Goal: Task Accomplishment & Management: Manage account settings

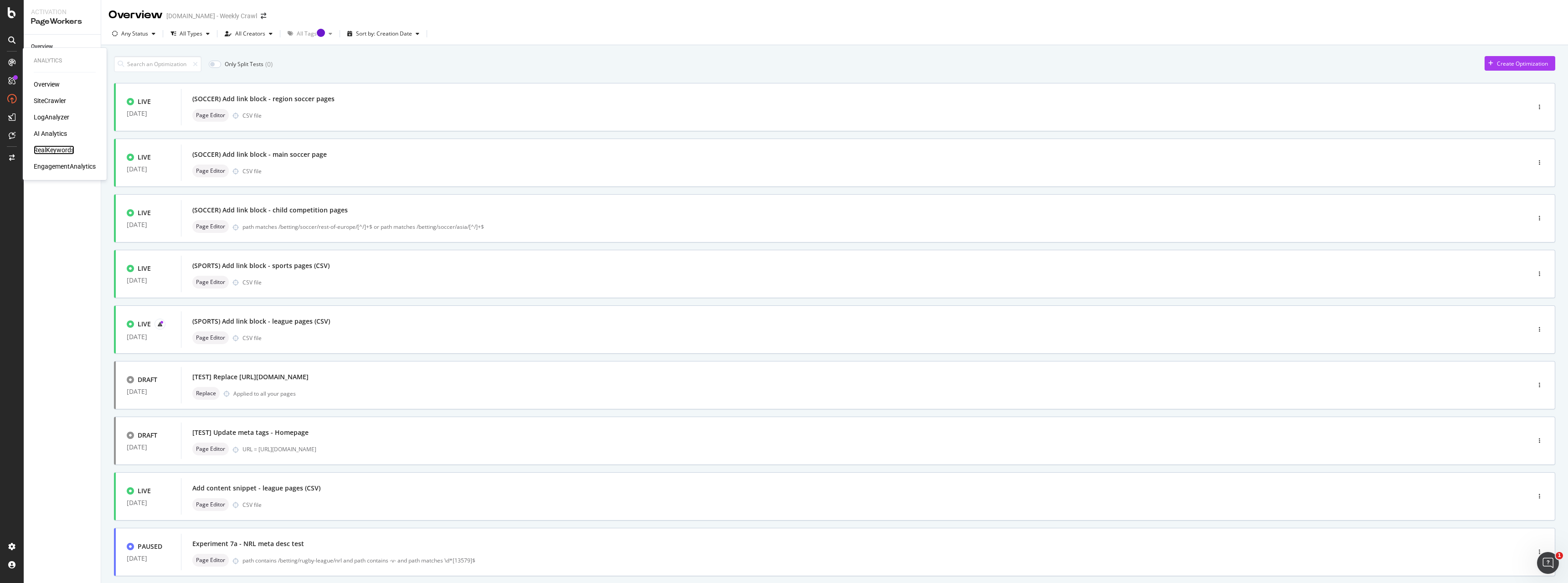
click at [58, 149] on div "RealKeywords" at bounding box center [54, 150] width 41 height 9
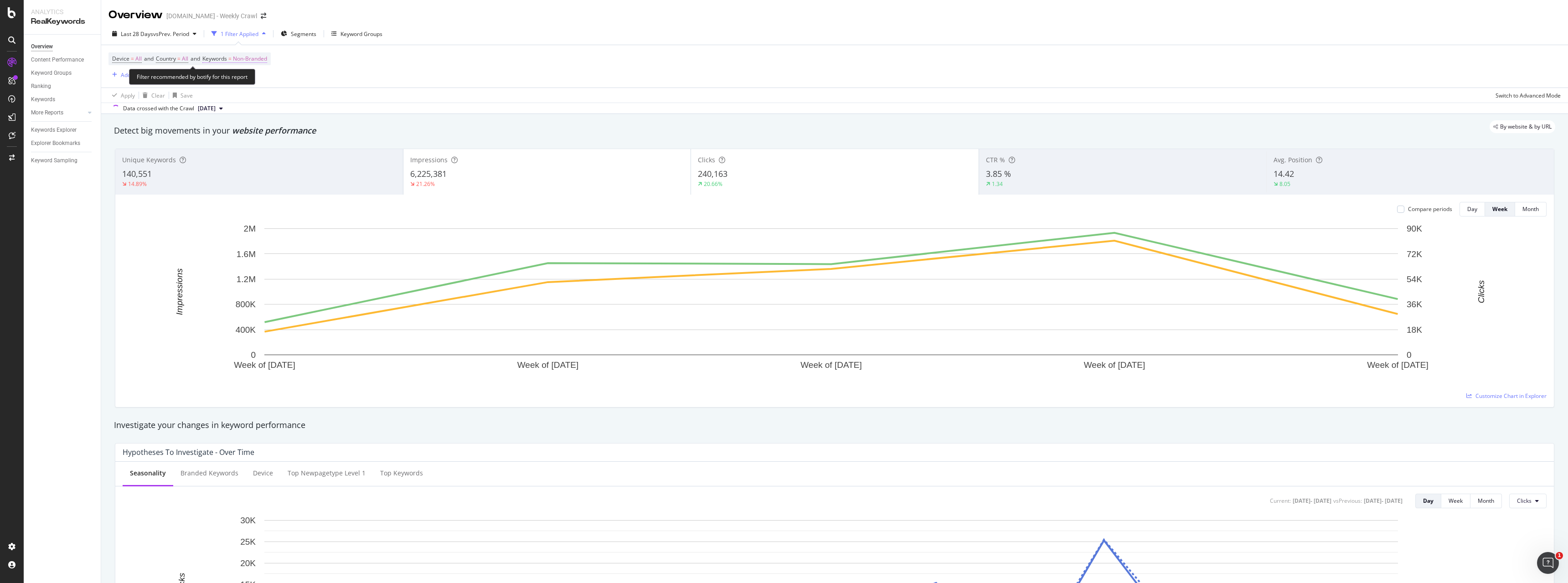
click at [239, 58] on span "Non-Branded" at bounding box center [250, 58] width 34 height 13
click at [244, 79] on span "Non-Branded" at bounding box center [234, 80] width 38 height 8
click at [272, 166] on div "Manage your Branded Keywords" at bounding box center [264, 167] width 82 height 10
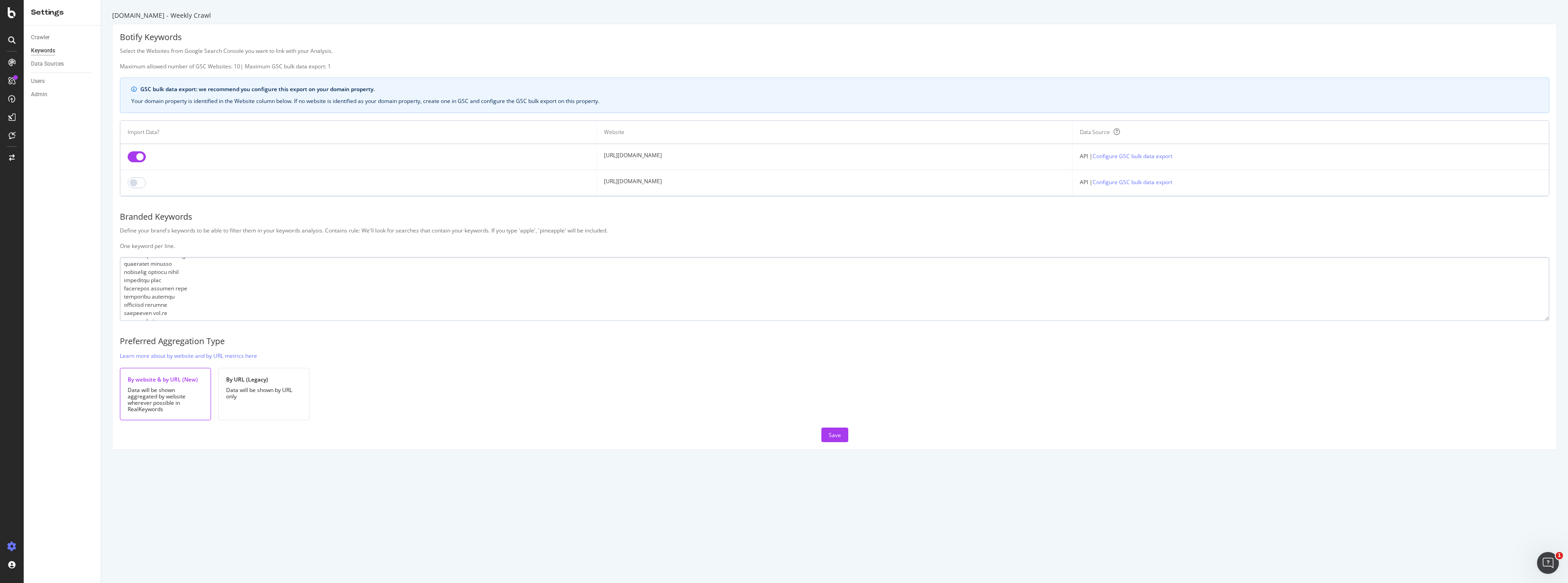
scroll to position [1595, 0]
click at [184, 299] on textarea at bounding box center [835, 288] width 1429 height 64
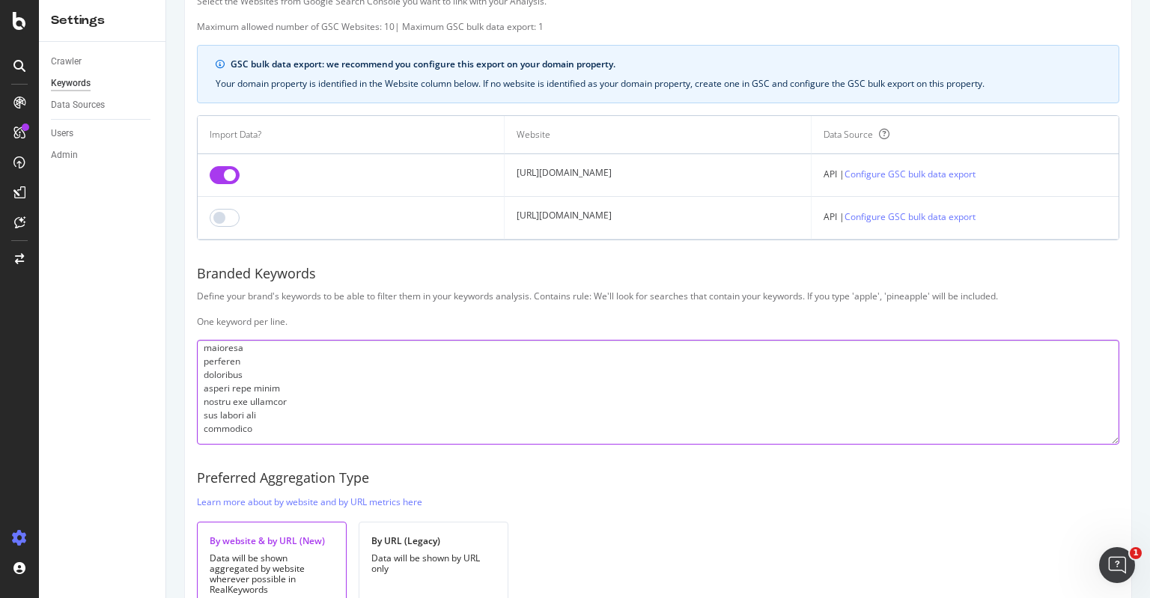
scroll to position [0, 0]
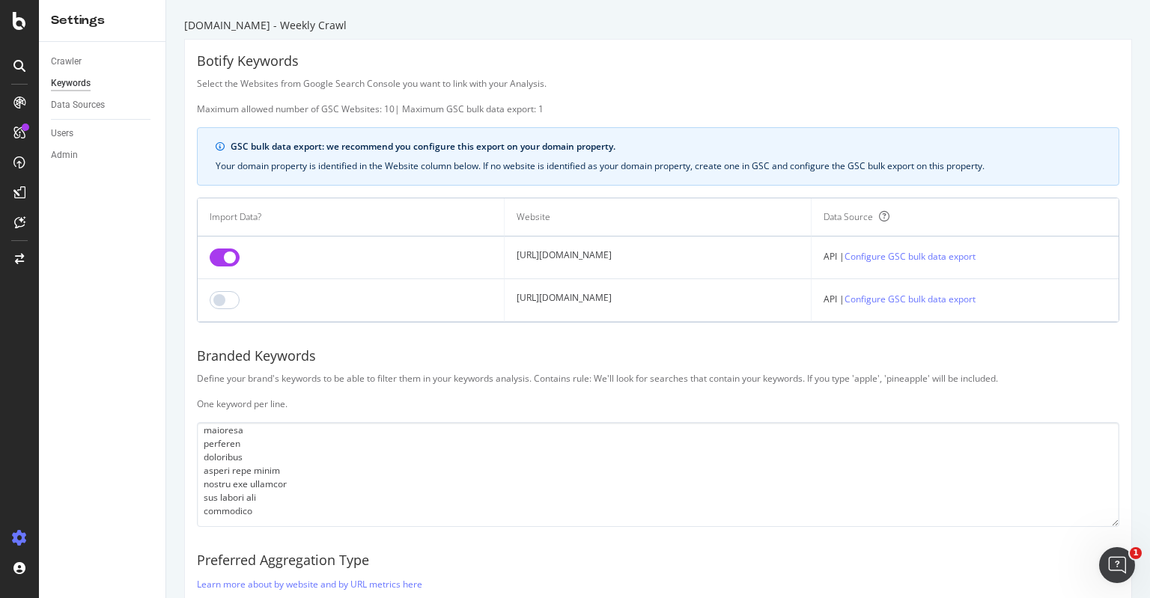
click at [663, 70] on div "Botify Keywords" at bounding box center [658, 61] width 923 height 19
click at [580, 10] on div "[DOMAIN_NAME] - Weekly Crawl Botify Keywords Select the Websites from Google Se…" at bounding box center [658, 299] width 984 height 598
click at [575, 10] on div "[DOMAIN_NAME] - Weekly Crawl Botify Keywords Select the Websites from Google Se…" at bounding box center [658, 299] width 984 height 598
click at [572, 10] on div "[DOMAIN_NAME] - Weekly Crawl Botify Keywords Select the Websites from Google Se…" at bounding box center [658, 299] width 984 height 598
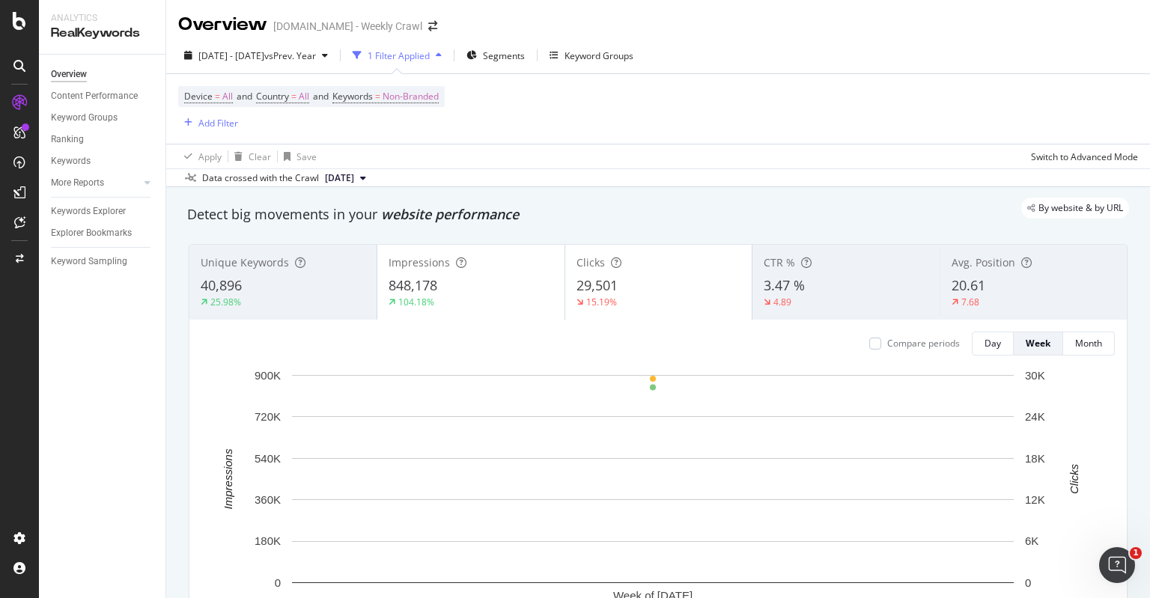
click at [634, 118] on div "Device = All and Country = All and Keywords = Non-Branded Add Filter" at bounding box center [658, 109] width 960 height 70
